Goal: Task Accomplishment & Management: Use online tool/utility

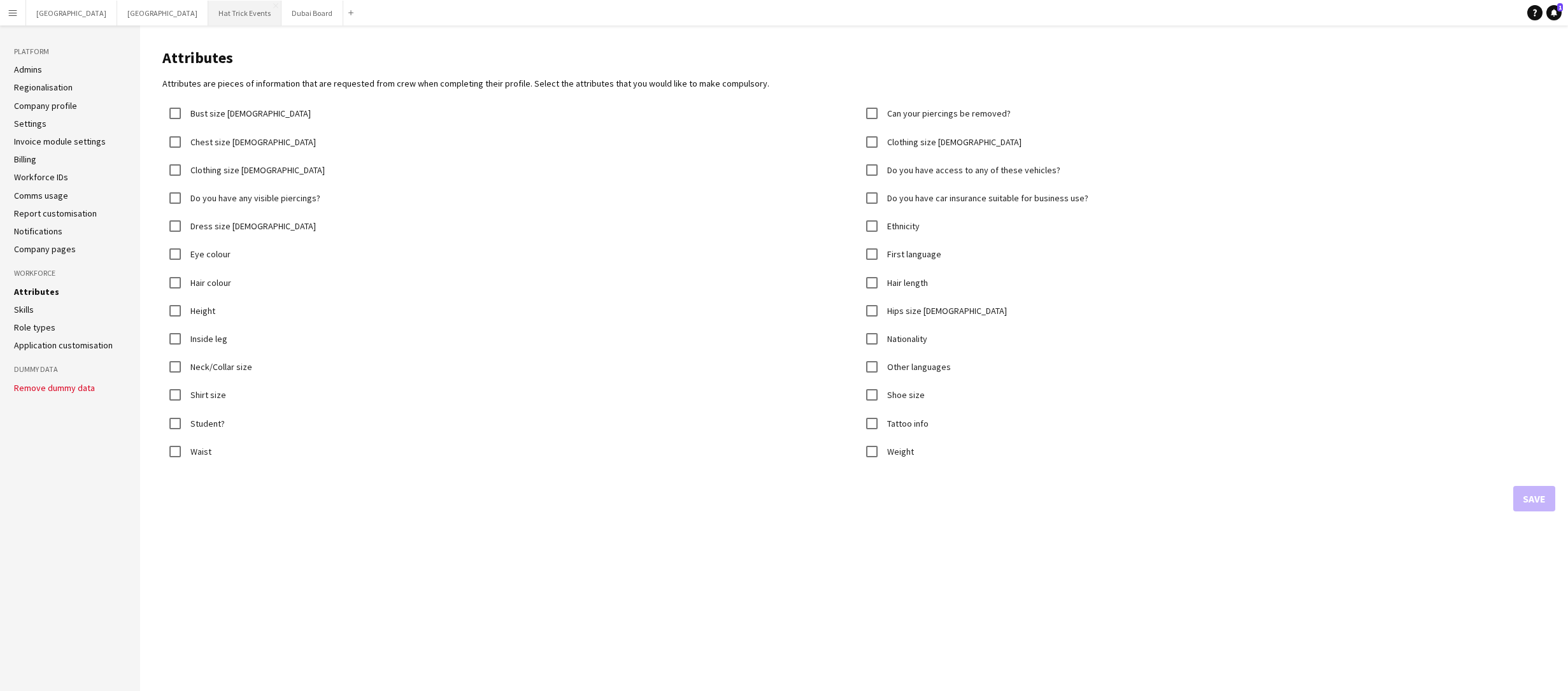
click at [208, 16] on button "Hat Trick Events Close" at bounding box center [244, 13] width 73 height 25
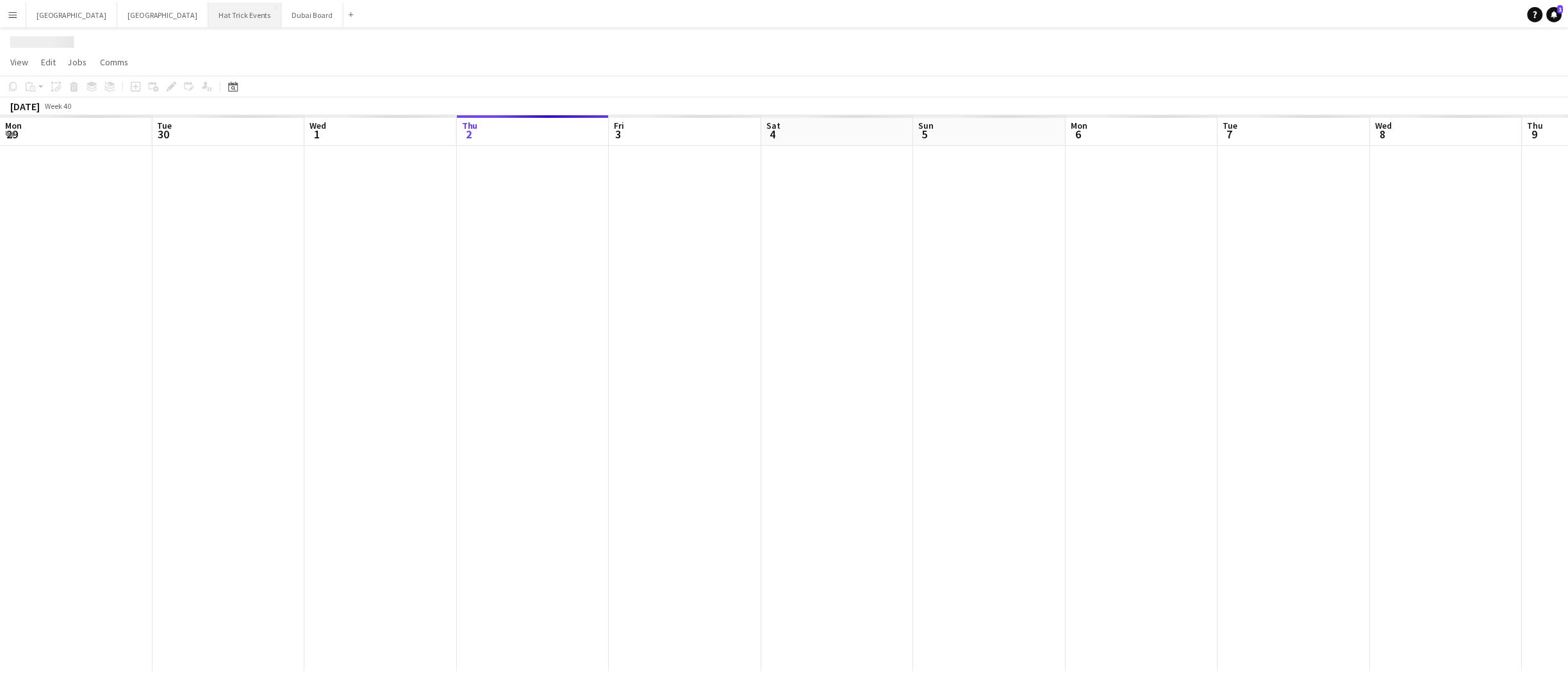
scroll to position [0, 306]
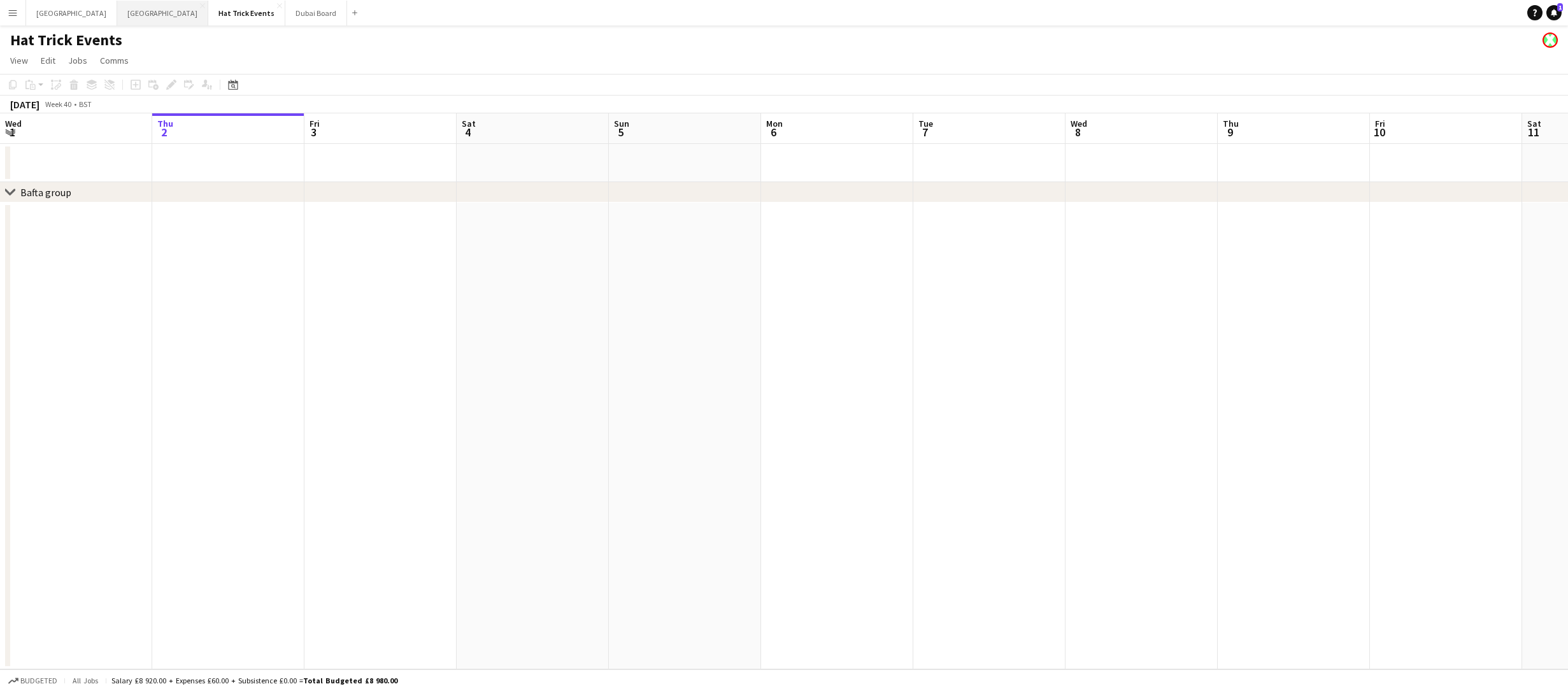
click at [117, 15] on button "Manchester Close" at bounding box center [162, 13] width 91 height 25
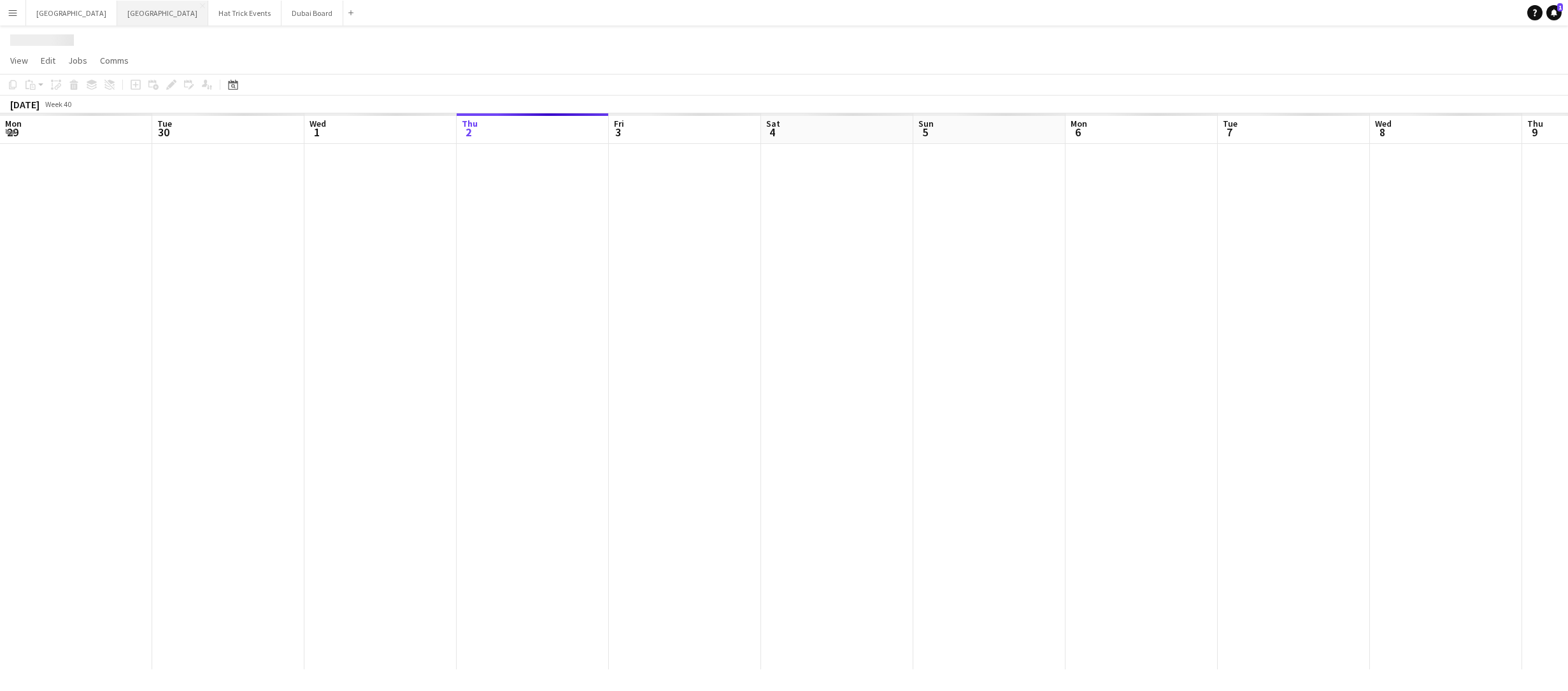
scroll to position [0, 304]
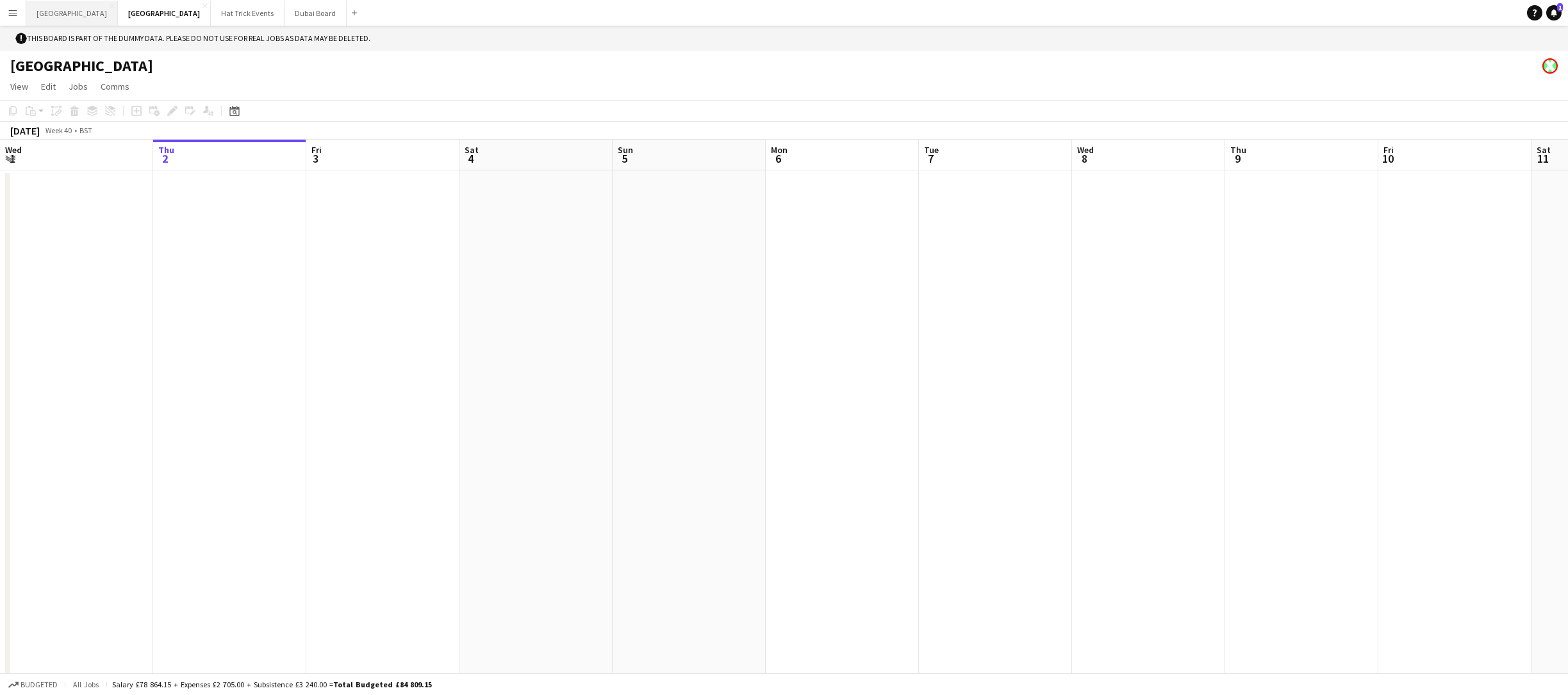
click at [44, 16] on button "London Close" at bounding box center [72, 13] width 92 height 25
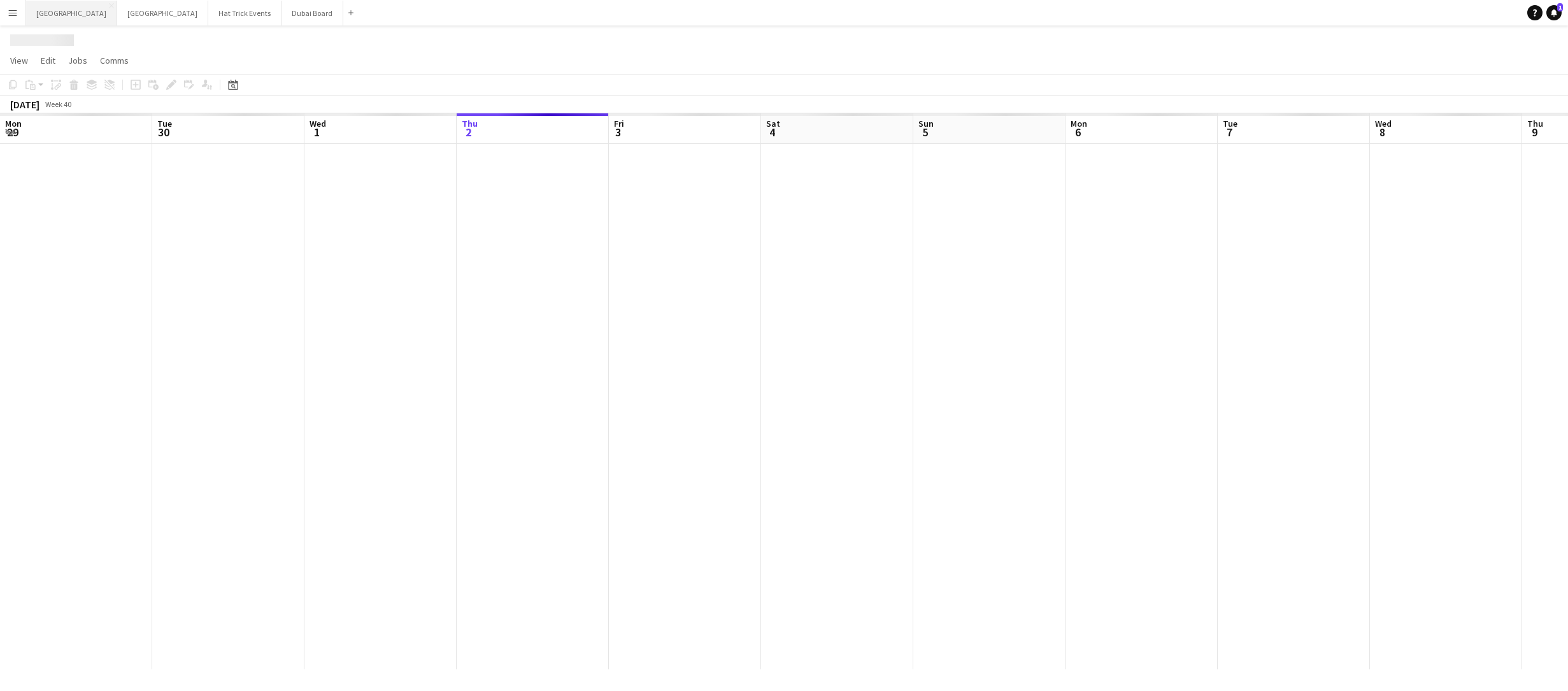
scroll to position [0, 304]
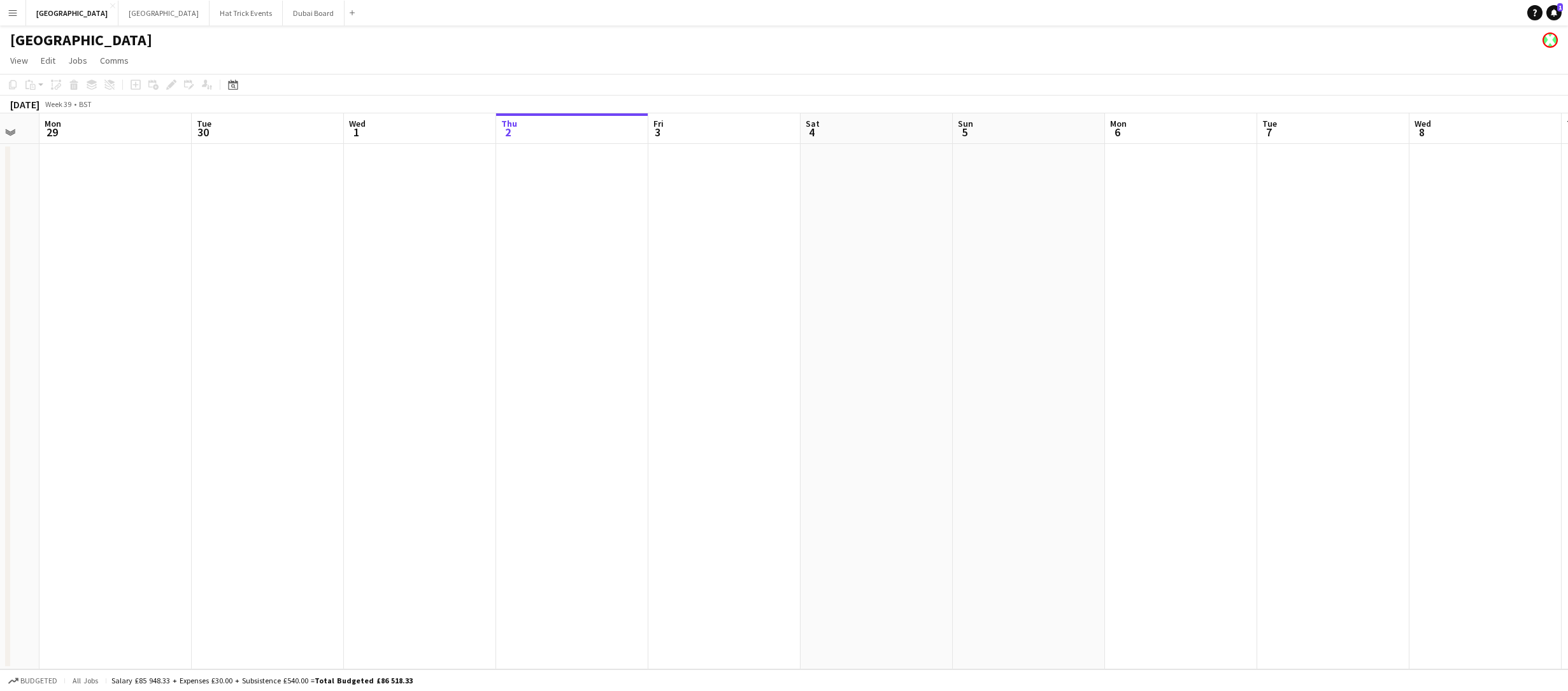
drag, startPoint x: 156, startPoint y: 251, endPoint x: 500, endPoint y: 266, distance: 344.3
click at [503, 262] on app-calendar-viewport "Sat 27 Sun 28 Mon 29 Tue 30 Wed 1 Thu 2 Fri 3 Sat 4 Sun 5 Mon 6 Tue 7 Wed 8 Thu…" at bounding box center [784, 391] width 1568 height 556
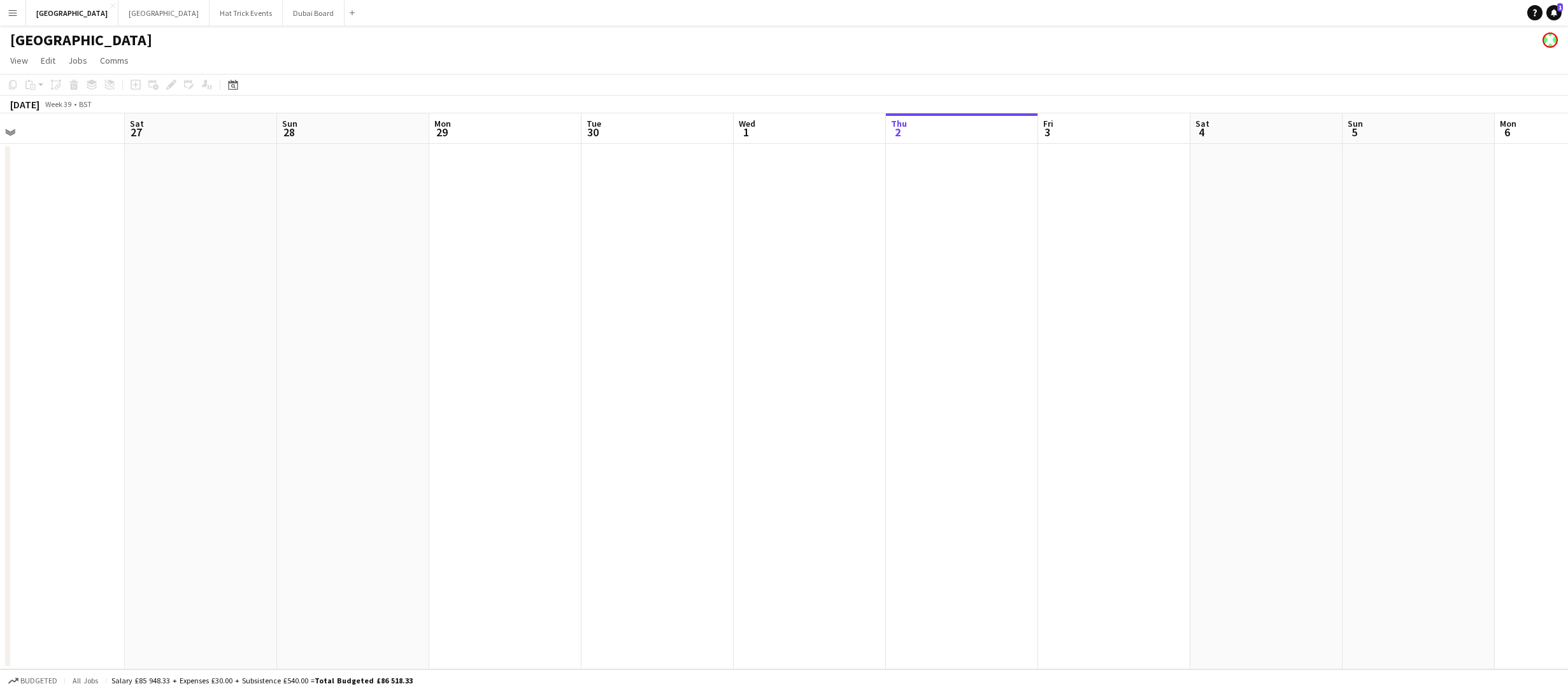
drag, startPoint x: 353, startPoint y: 282, endPoint x: 564, endPoint y: 296, distance: 211.5
click at [564, 296] on app-calendar-viewport "Wed 24 Thu 25 Fri 26 Sat 27 Sun 28 Mon 29 Tue 30 Wed 1 Thu 2 Fri 3 Sat 4 Sun 5 …" at bounding box center [784, 391] width 1568 height 556
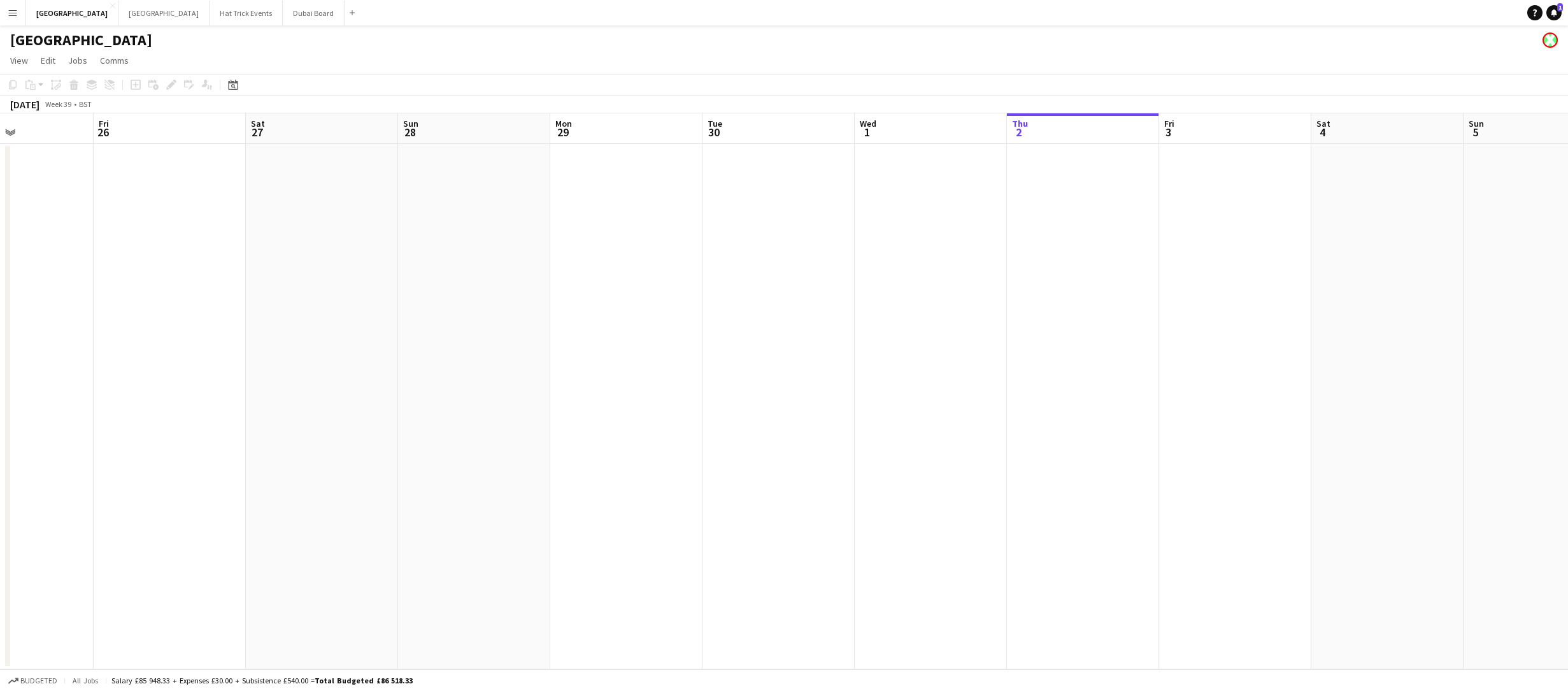
drag, startPoint x: 282, startPoint y: 301, endPoint x: 565, endPoint y: 364, distance: 289.9
click at [567, 364] on app-calendar-viewport "Tue 23 Wed 24 Thu 25 Fri 26 Sat 27 Sun 28 Mon 29 Tue 30 Wed 1 Thu 2 Fri 3 Sat 4…" at bounding box center [784, 391] width 1568 height 556
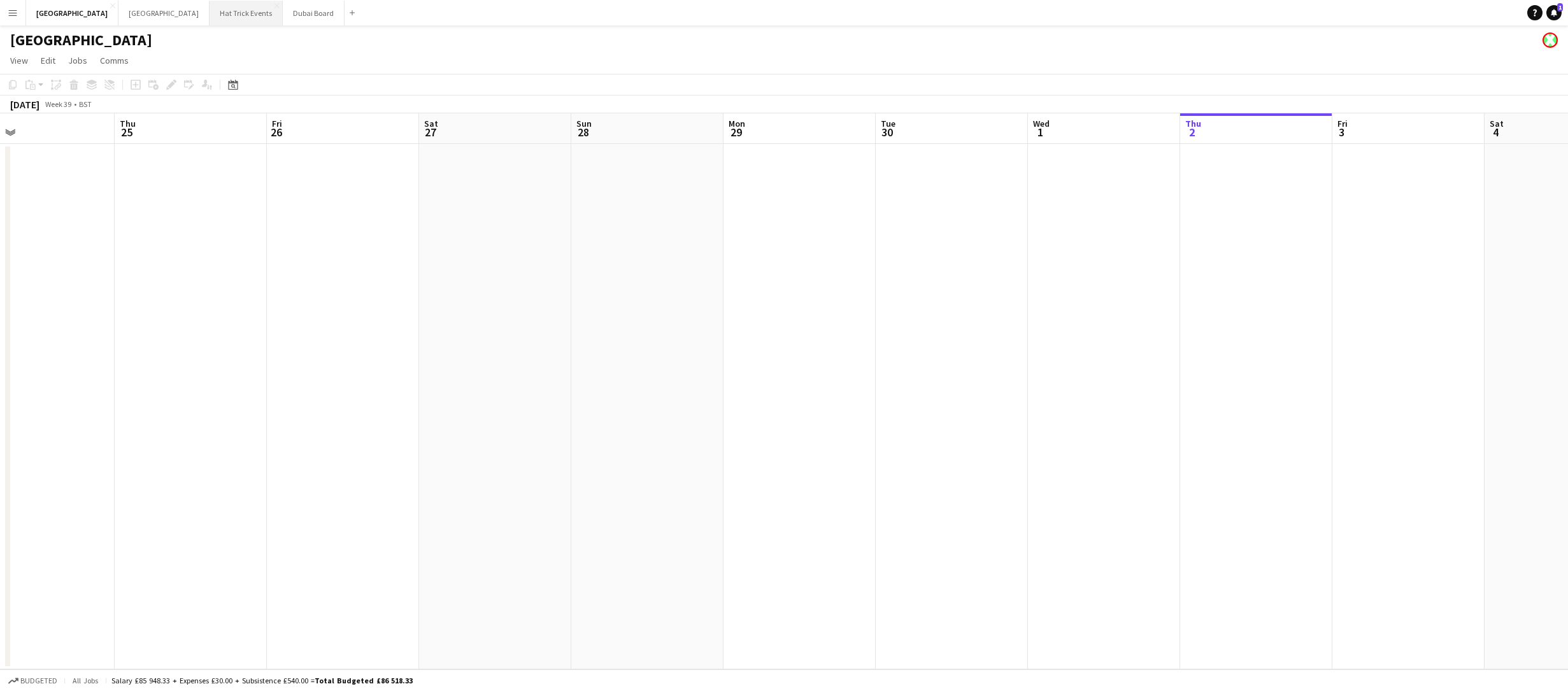
click at [210, 14] on button "Hat Trick Events Close" at bounding box center [246, 13] width 73 height 25
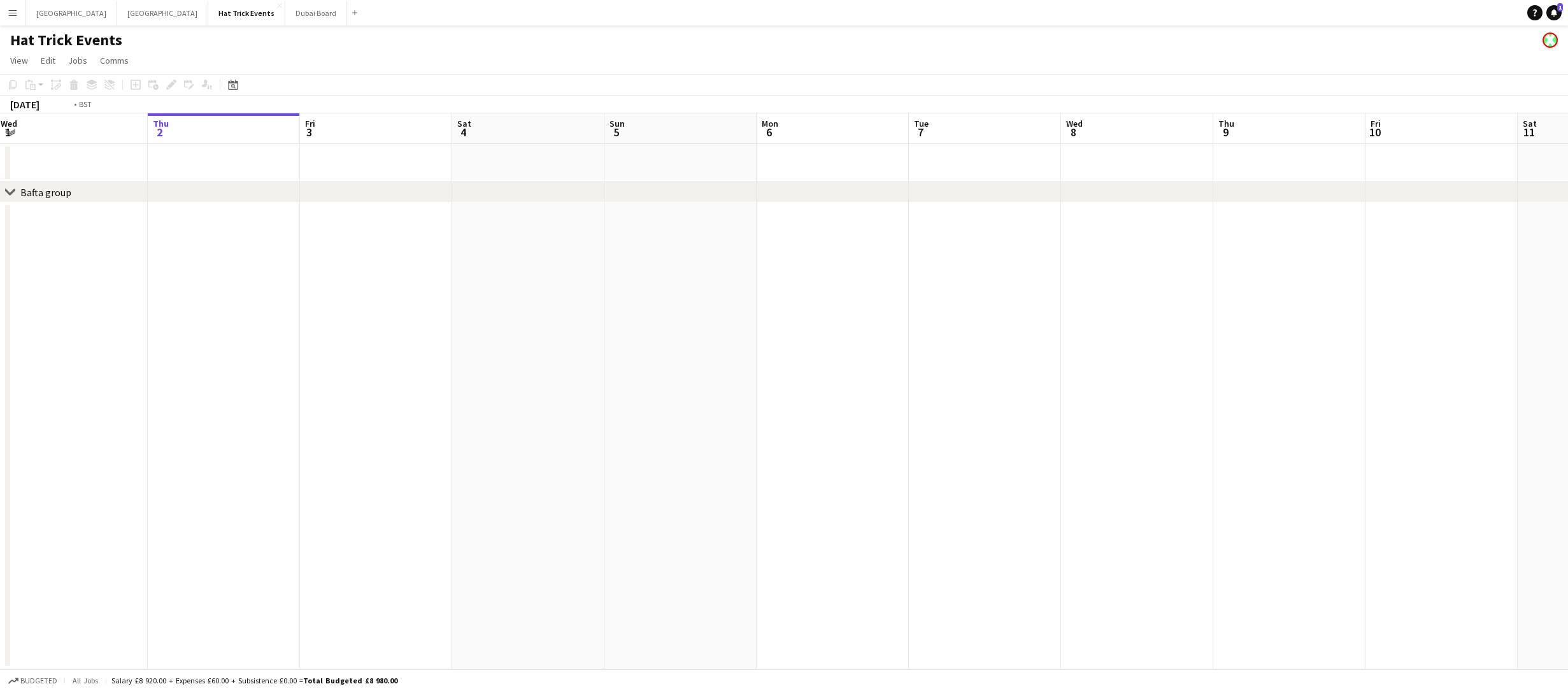
drag, startPoint x: 198, startPoint y: 385, endPoint x: 657, endPoint y: 420, distance: 460.3
click at [654, 415] on app-calendar-viewport "Mon 29 Tue 30 Wed 1 Thu 2 Fri 3 Sat 4 Sun 5 Mon 6 Tue 7 Wed 8 Thu 9 Fri 10 Sat …" at bounding box center [784, 391] width 1568 height 556
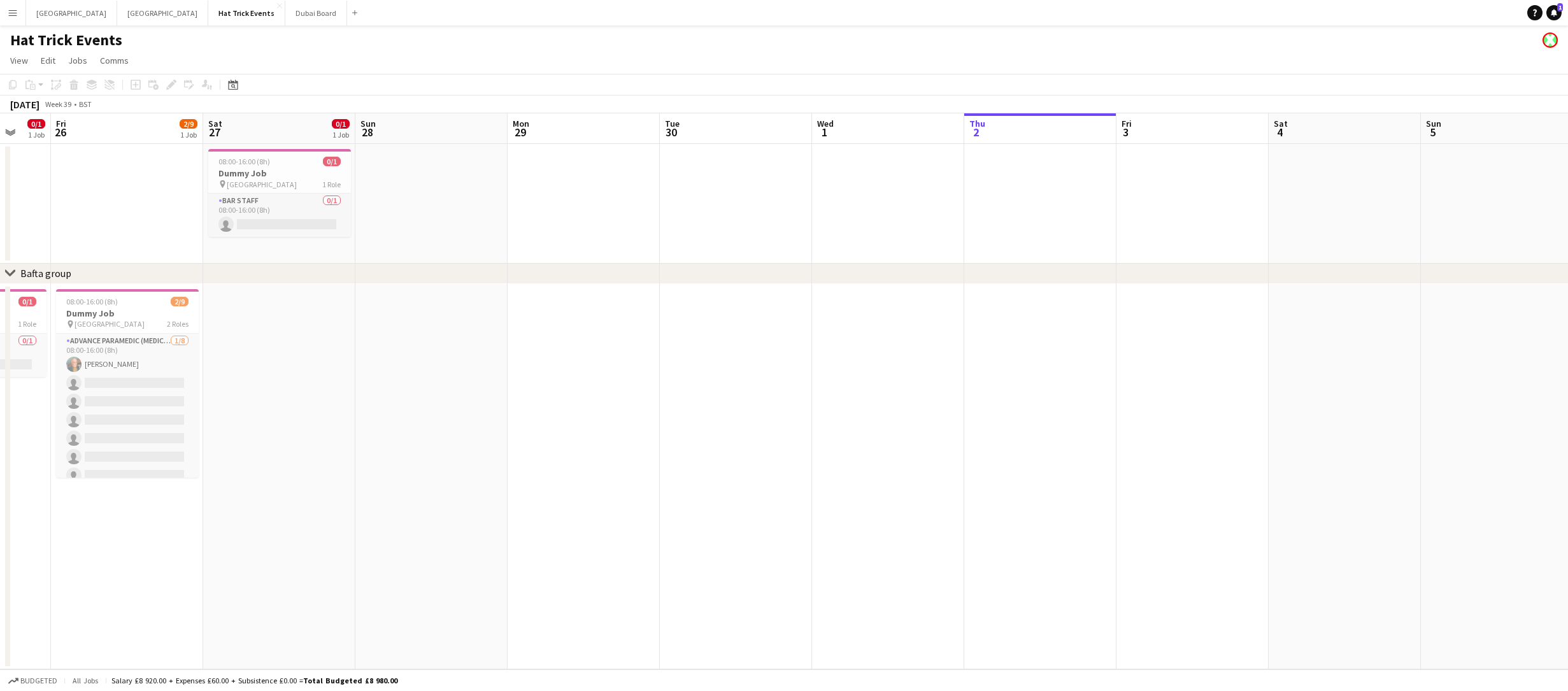
scroll to position [0, 381]
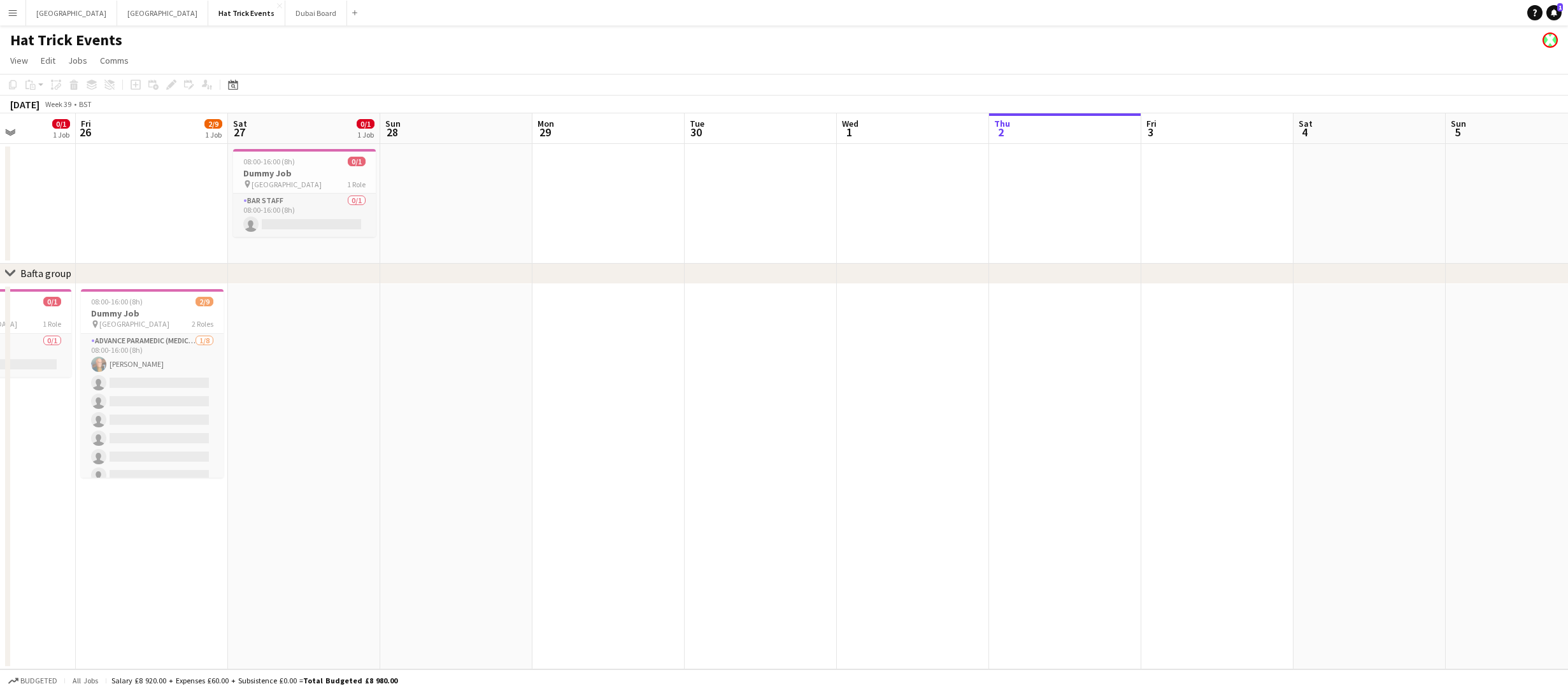
drag, startPoint x: 253, startPoint y: 370, endPoint x: 588, endPoint y: 411, distance: 337.5
click at [631, 417] on app-calendar-viewport "Tue 23 Wed 24 0/1 1 Job Thu 25 0/1 1 Job Fri 26 2/9 1 Job Sat 27 0/1 1 Job Sun …" at bounding box center [784, 391] width 1568 height 556
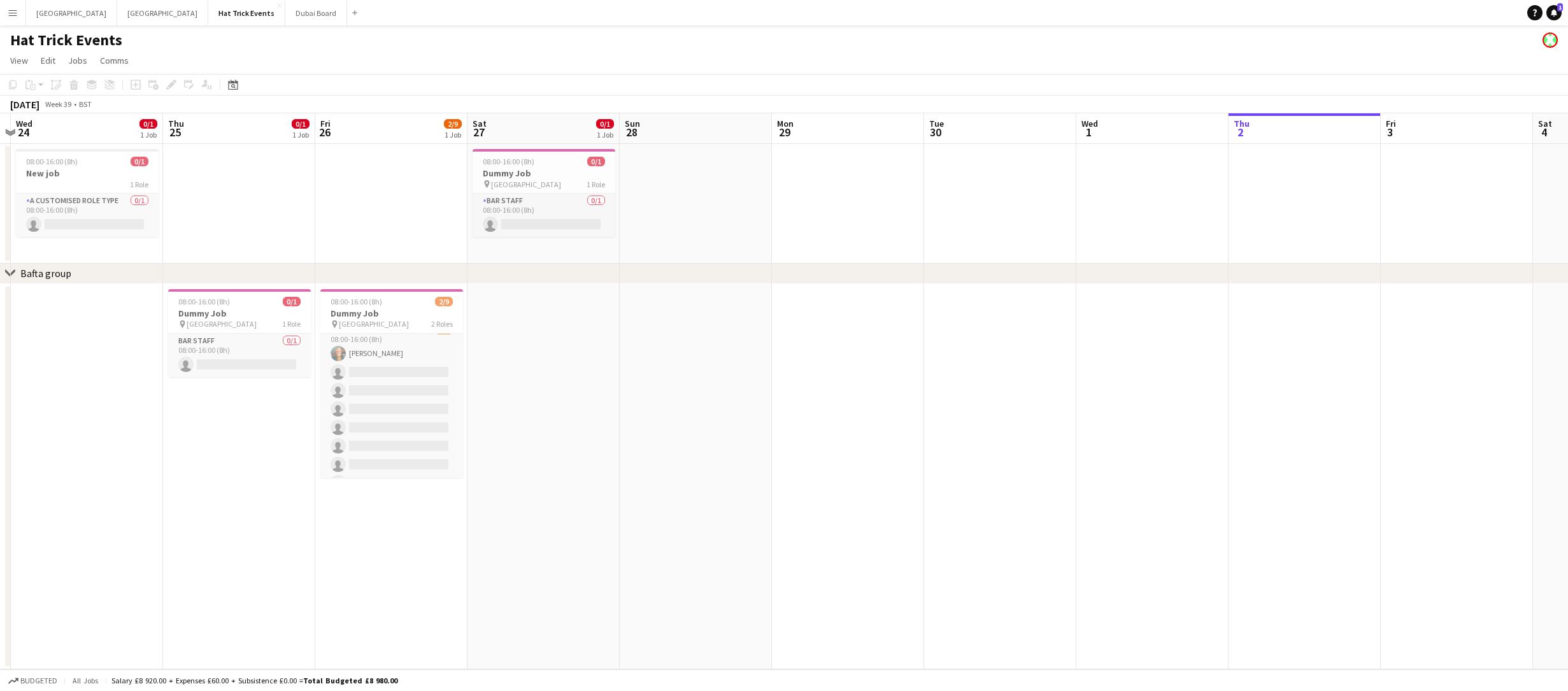
drag, startPoint x: 381, startPoint y: 364, endPoint x: 631, endPoint y: 395, distance: 251.9
click at [632, 395] on app-calendar-viewport "Mon 22 1/1 1 Job Tue 23 Wed 24 0/1 1 Job Thu 25 0/1 1 Job Fri 26 2/9 1 Job Sat …" at bounding box center [784, 391] width 1568 height 556
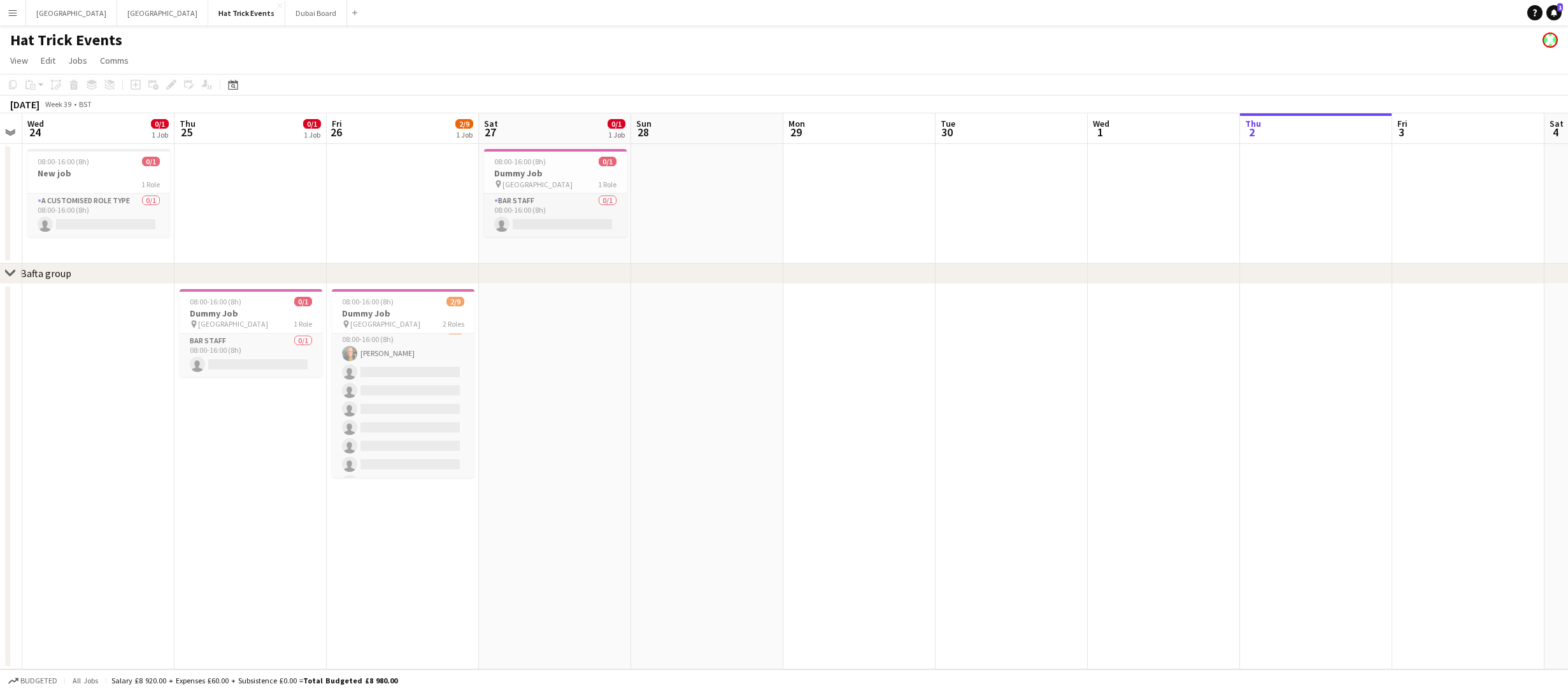
click at [699, 333] on app-date-cell at bounding box center [707, 477] width 152 height 386
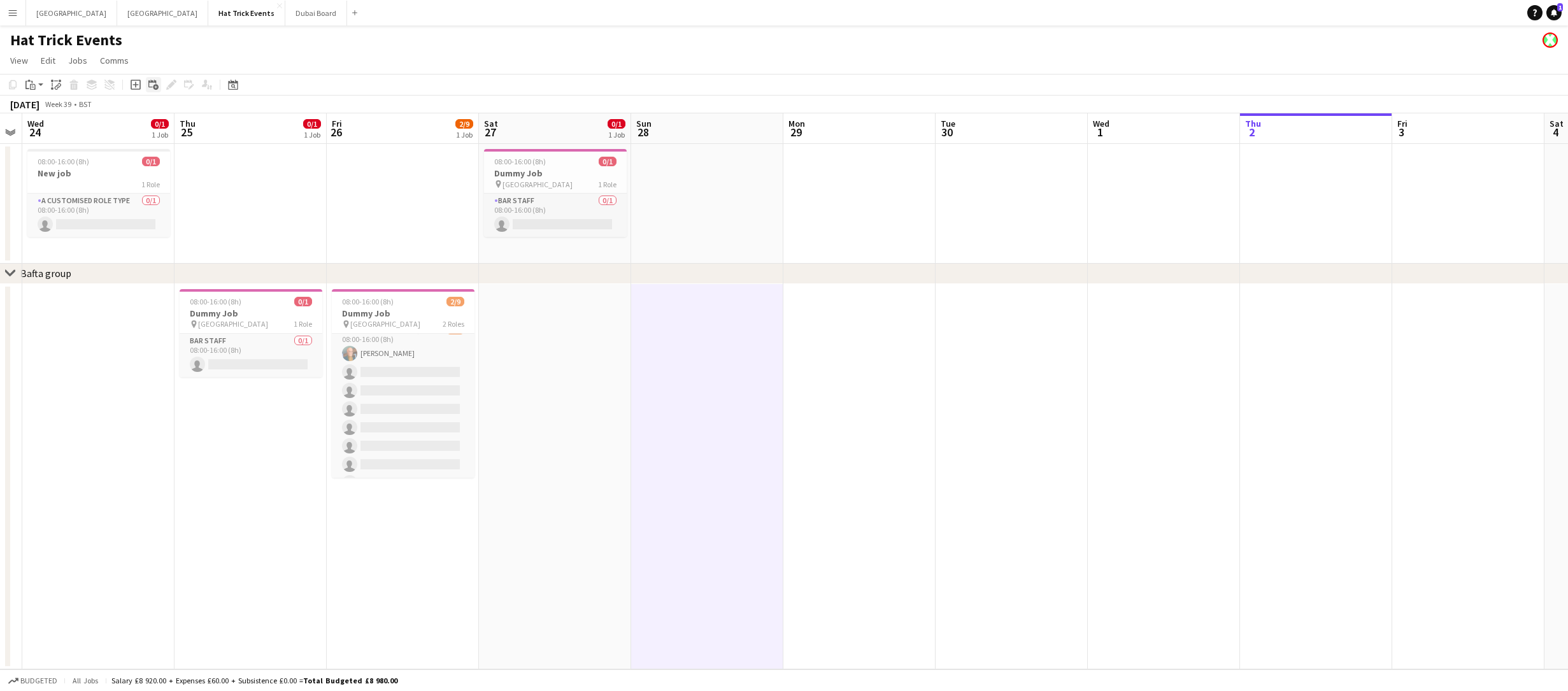
click at [152, 87] on icon "Add linked Job" at bounding box center [154, 85] width 10 height 10
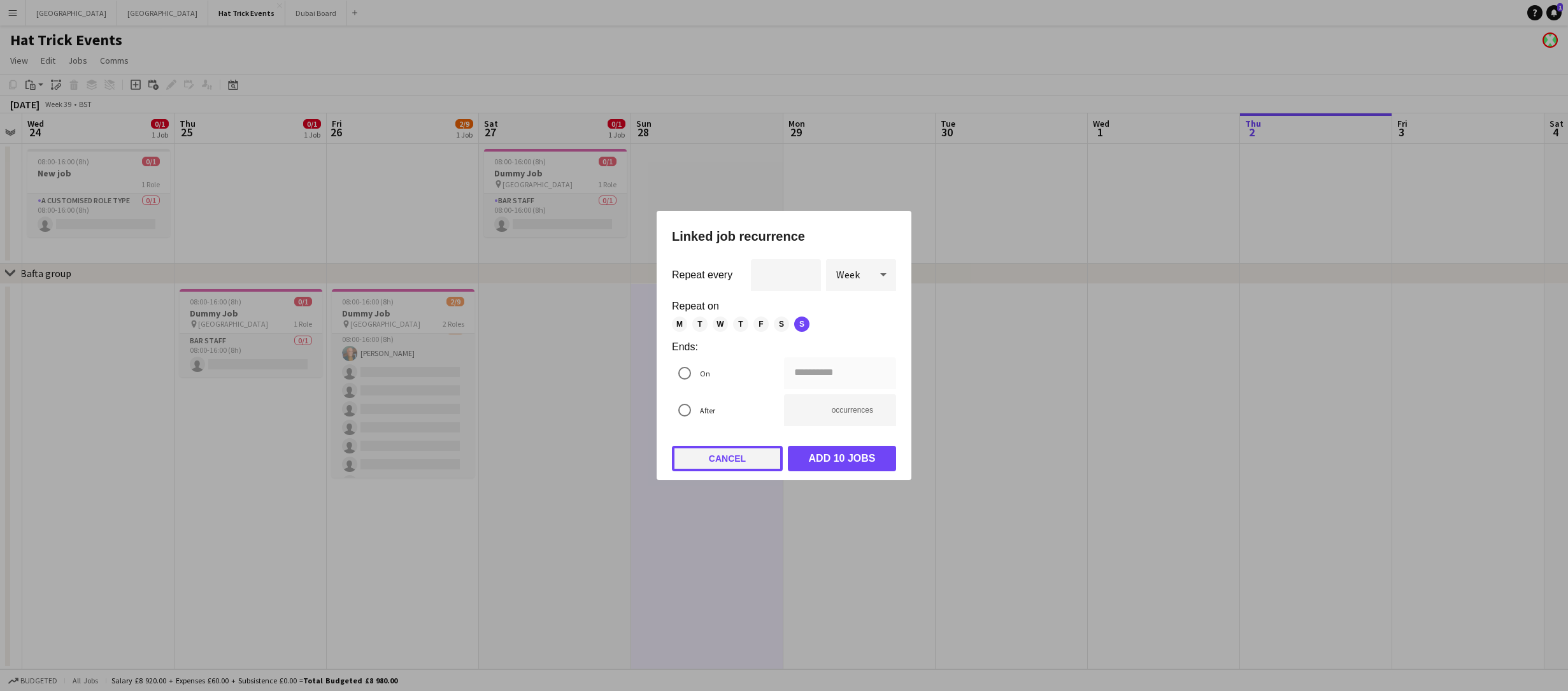
click at [715, 458] on button "Cancel" at bounding box center [727, 459] width 111 height 26
